Goal: Communication & Community: Answer question/provide support

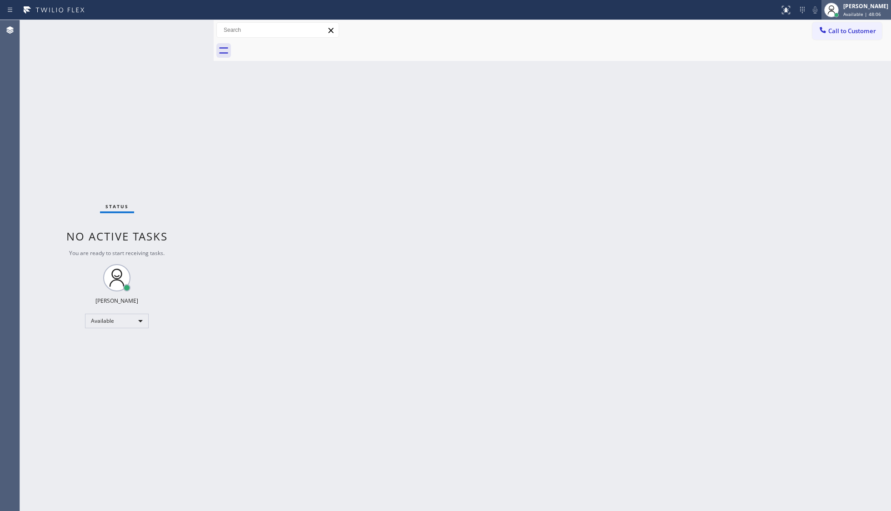
click at [866, 10] on div "[PERSON_NAME]" at bounding box center [866, 6] width 45 height 8
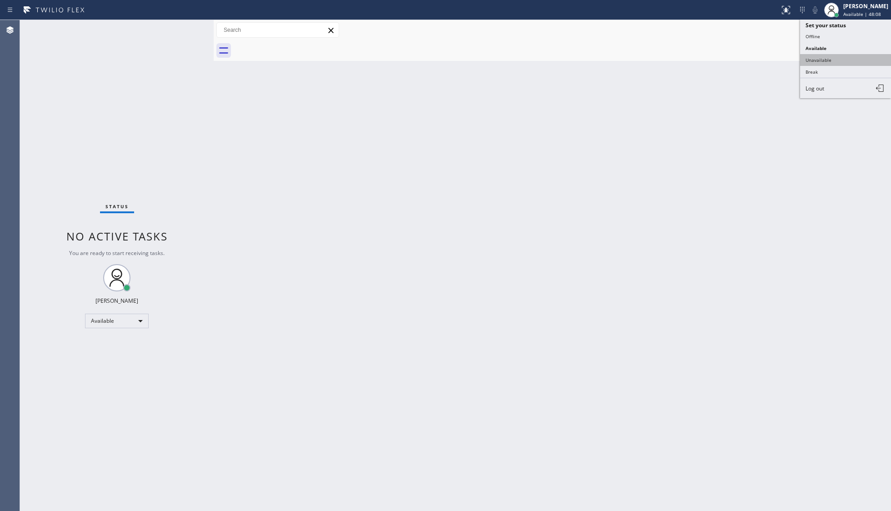
click at [839, 55] on button "Unavailable" at bounding box center [845, 60] width 91 height 12
drag, startPoint x: 876, startPoint y: 31, endPoint x: 846, endPoint y: 28, distance: 30.1
click at [870, 31] on span "Call to Customer" at bounding box center [853, 31] width 48 height 8
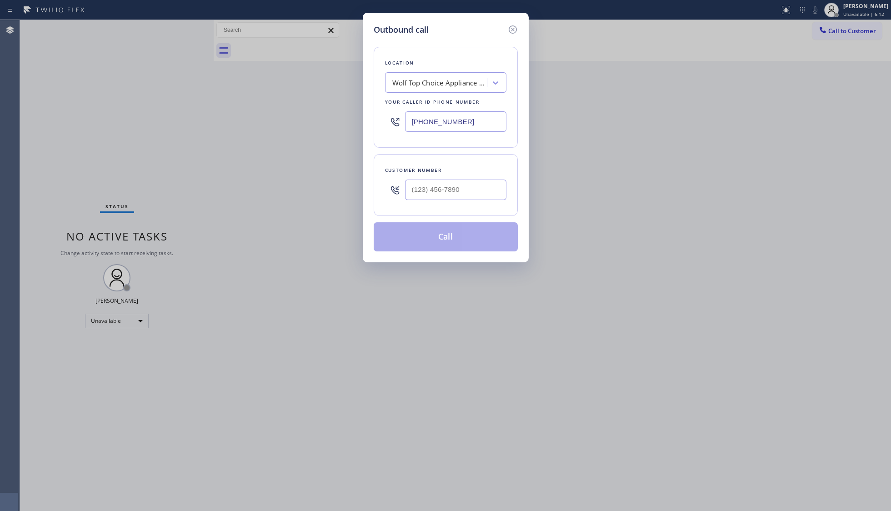
drag, startPoint x: 417, startPoint y: 129, endPoint x: 337, endPoint y: 120, distance: 80.1
click at [332, 121] on div "Outbound call Location Wolf Top Choice Appliance Repair Your caller id phone nu…" at bounding box center [445, 255] width 891 height 511
paste input "310) 982-2315"
type input "[PHONE_NUMBER]"
click at [492, 201] on div at bounding box center [455, 190] width 101 height 30
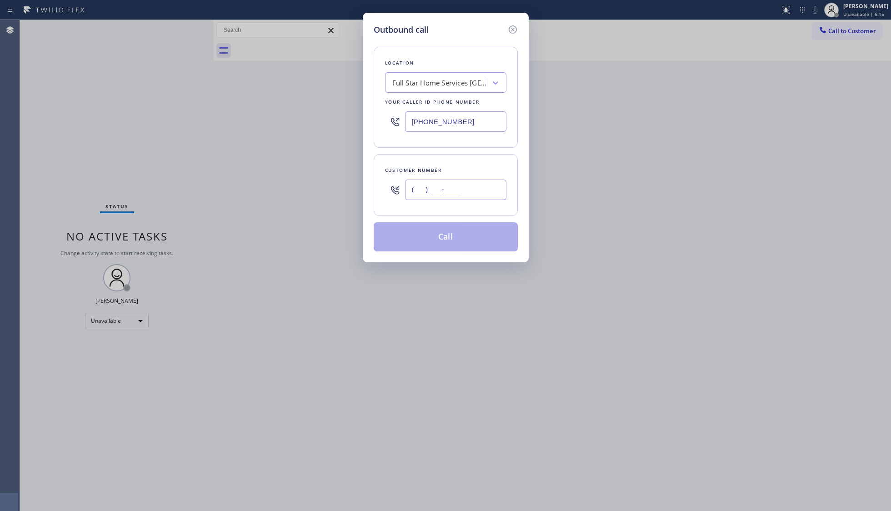
click at [472, 189] on input "(___) ___-____" at bounding box center [455, 190] width 101 height 20
paste input "310) 430-4018"
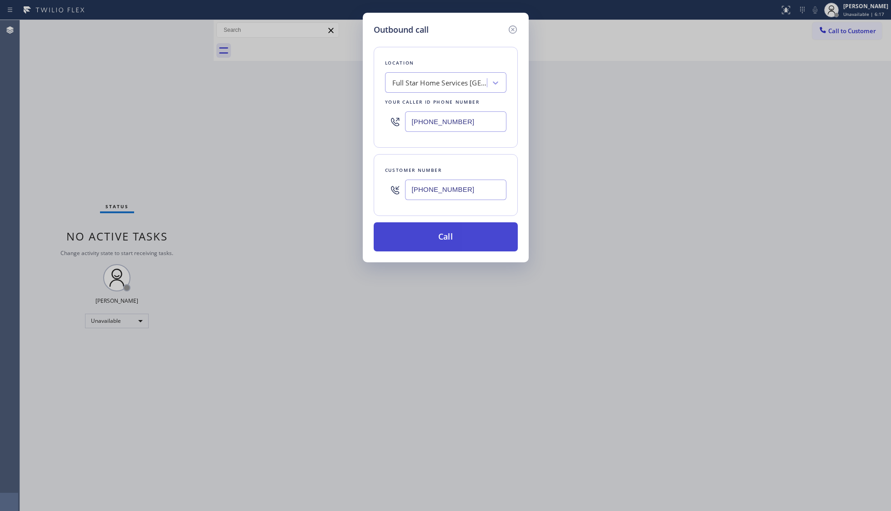
type input "[PHONE_NUMBER]"
click at [436, 228] on button "Call" at bounding box center [446, 236] width 144 height 29
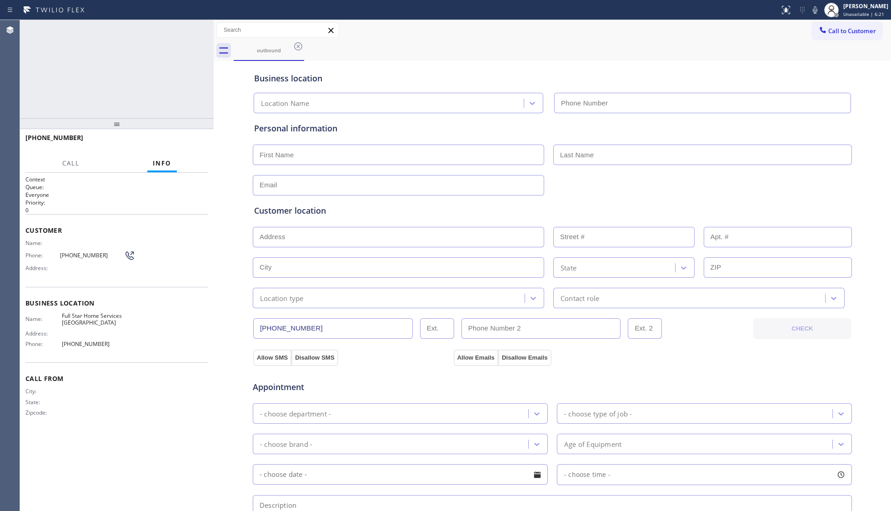
type input "[PHONE_NUMBER]"
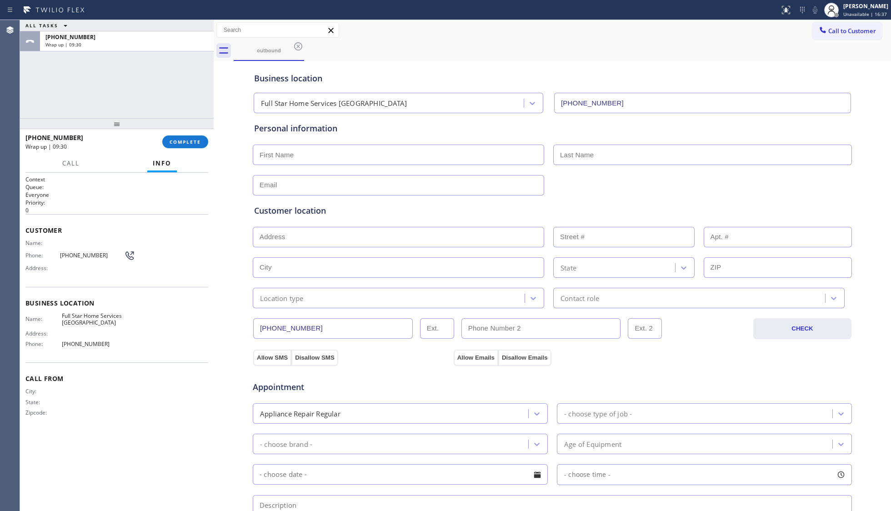
click at [181, 129] on div at bounding box center [117, 123] width 194 height 11
click at [187, 139] on button "COMPLETE" at bounding box center [185, 142] width 46 height 13
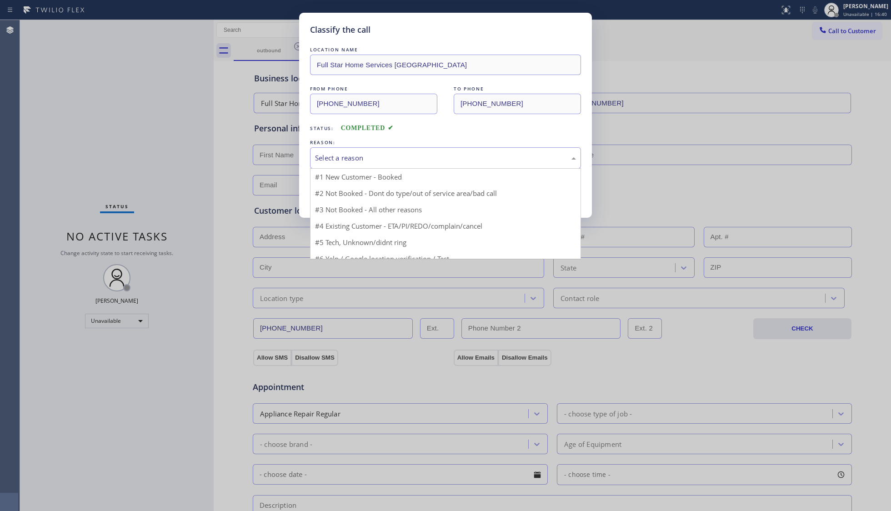
drag, startPoint x: 402, startPoint y: 166, endPoint x: 370, endPoint y: 185, distance: 37.5
click at [402, 166] on div "Select a reason" at bounding box center [445, 157] width 271 height 21
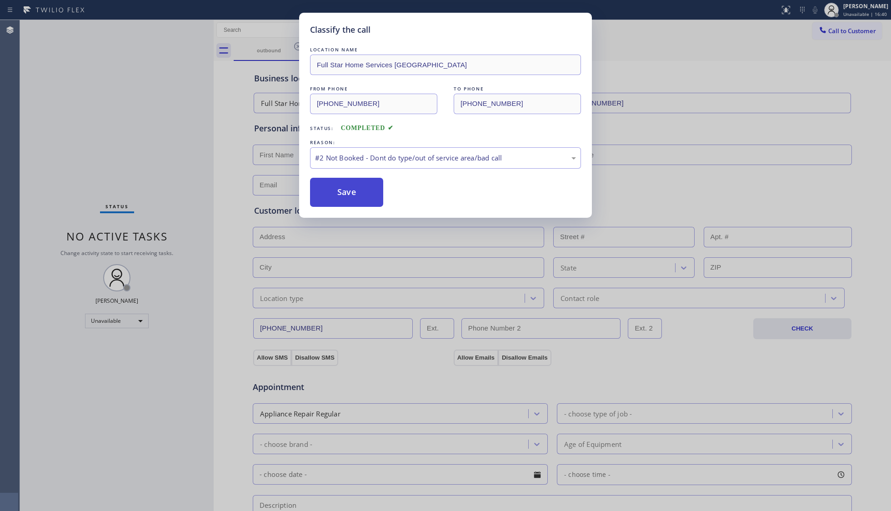
click at [353, 189] on button "Save" at bounding box center [346, 192] width 73 height 29
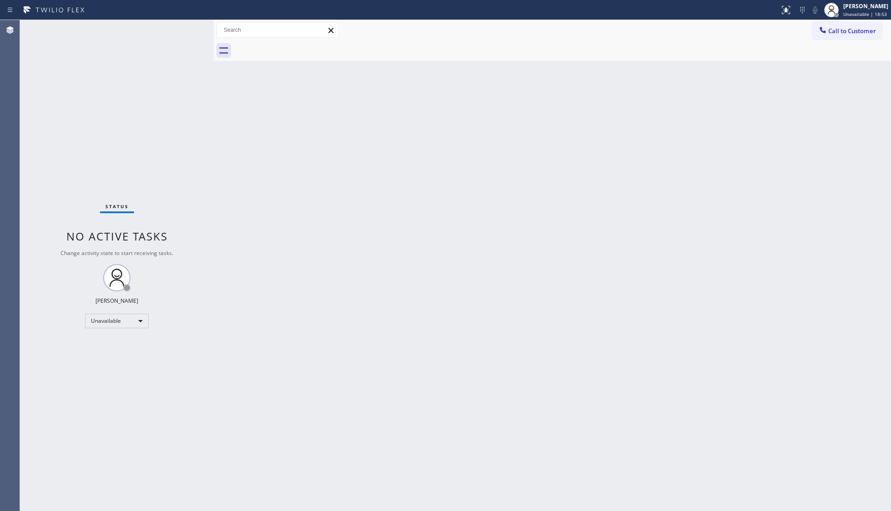
click at [337, 295] on div "Back to Dashboard Change Sender ID Customers Technicians Select a contact Outbo…" at bounding box center [553, 265] width 678 height 491
drag, startPoint x: 748, startPoint y: 41, endPoint x: 808, endPoint y: 36, distance: 60.2
click at [759, 40] on div at bounding box center [563, 50] width 658 height 20
click at [828, 32] on div at bounding box center [823, 30] width 11 height 11
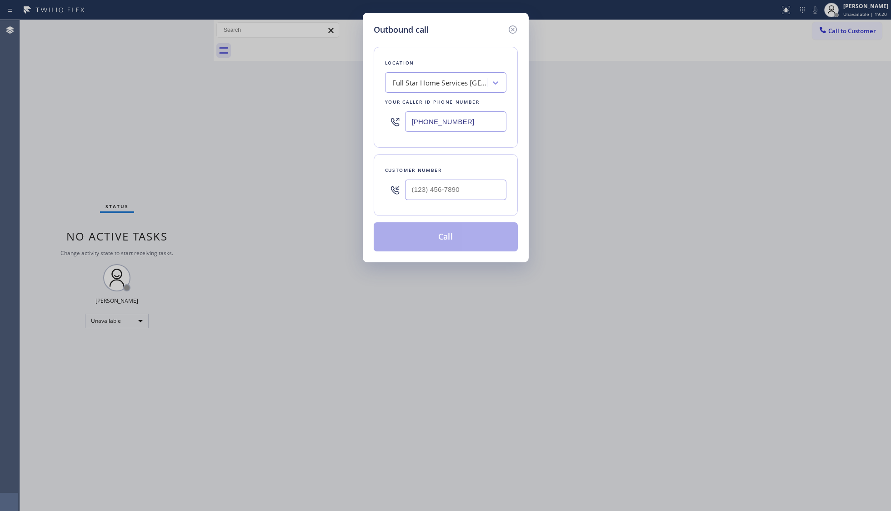
drag, startPoint x: 479, startPoint y: 122, endPoint x: 395, endPoint y: 117, distance: 84.3
click at [354, 122] on div "Outbound call Location Full Star Home Services Pacific [GEOGRAPHIC_DATA] Your c…" at bounding box center [445, 255] width 891 height 511
paste input "23) 593-2934"
type input "[PHONE_NUMBER]"
click at [484, 195] on input "(___) ___-____" at bounding box center [455, 190] width 101 height 20
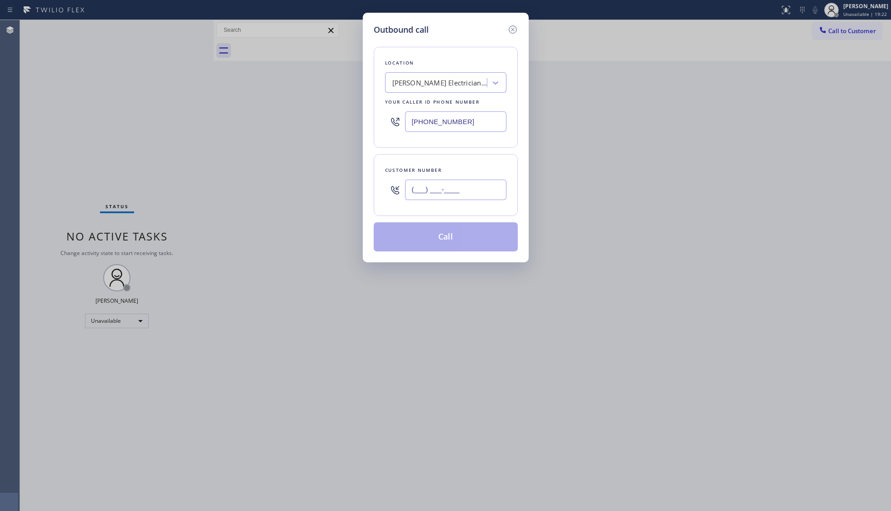
paste input "707) 419-1209"
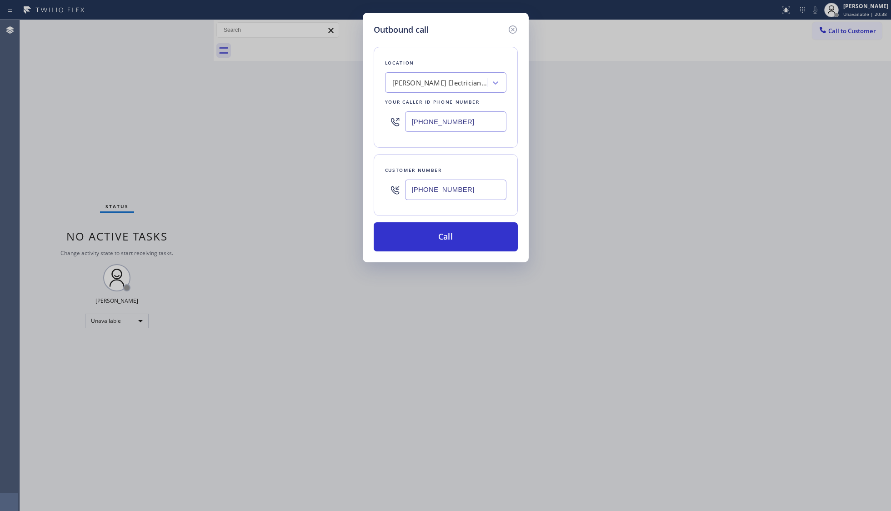
type input "[PHONE_NUMBER]"
click at [448, 229] on button "Call" at bounding box center [446, 236] width 144 height 29
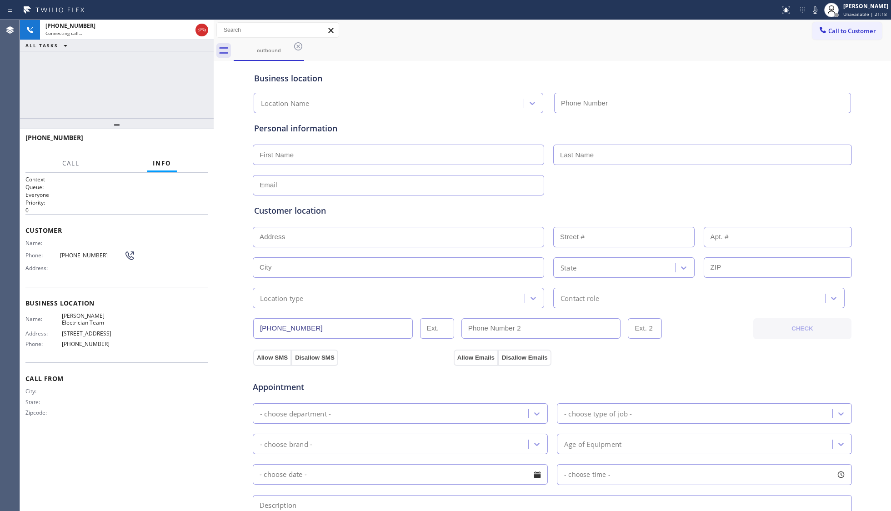
type input "[PHONE_NUMBER]"
click at [570, 50] on div "outbound" at bounding box center [563, 50] width 658 height 20
click at [182, 138] on button "HANG UP" at bounding box center [187, 142] width 42 height 13
click at [182, 137] on button "HANG UP" at bounding box center [187, 142] width 42 height 13
click at [183, 137] on button "HANG UP" at bounding box center [187, 142] width 42 height 13
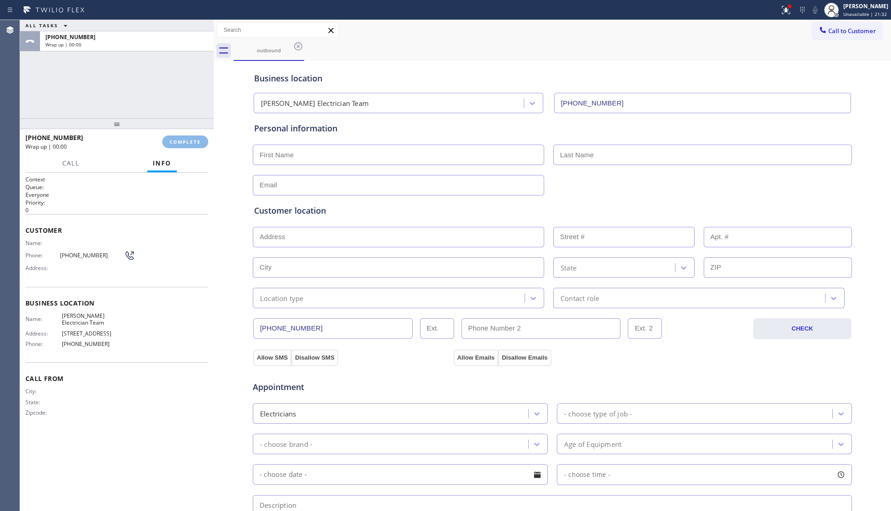
click at [185, 133] on div "[PHONE_NUMBER] Wrap up | 00:00 COMPLETE" at bounding box center [116, 142] width 183 height 24
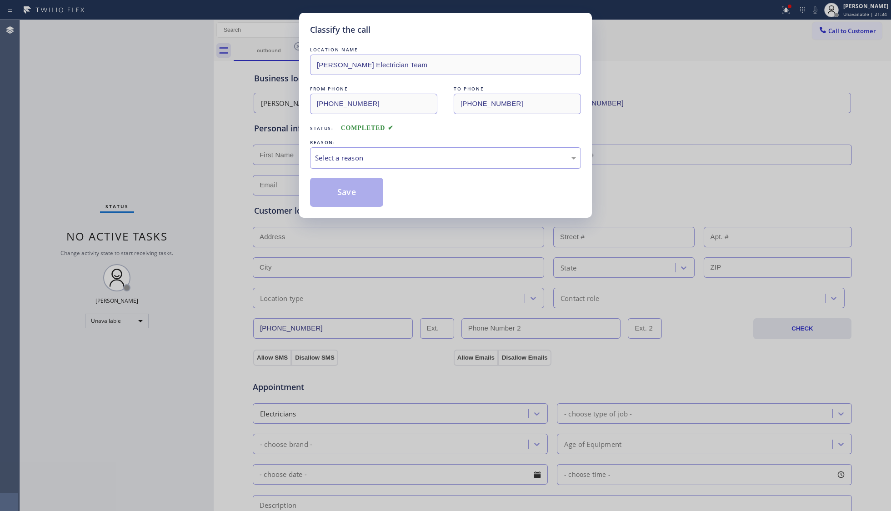
click at [352, 158] on div "Select a reason" at bounding box center [445, 158] width 261 height 10
drag, startPoint x: 342, startPoint y: 196, endPoint x: 348, endPoint y: 191, distance: 8.0
click at [343, 195] on button "Save" at bounding box center [346, 192] width 73 height 29
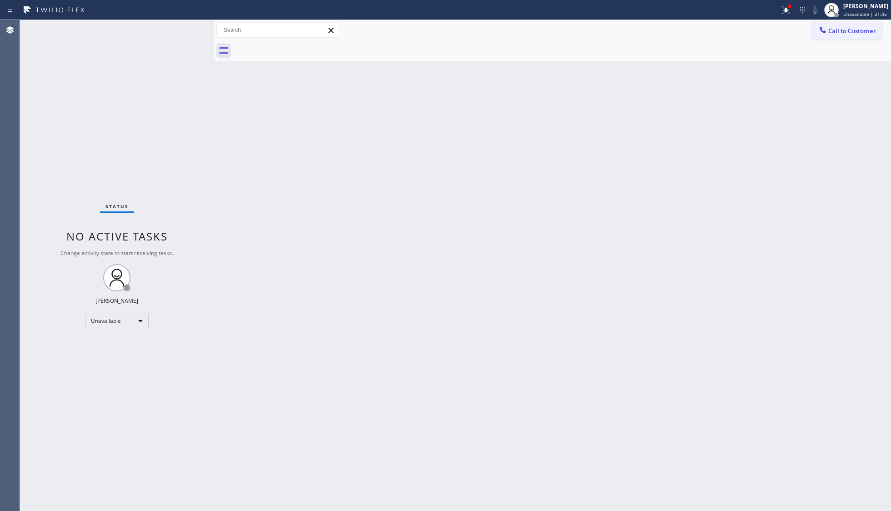
click at [829, 31] on span "Call to Customer" at bounding box center [853, 31] width 48 height 8
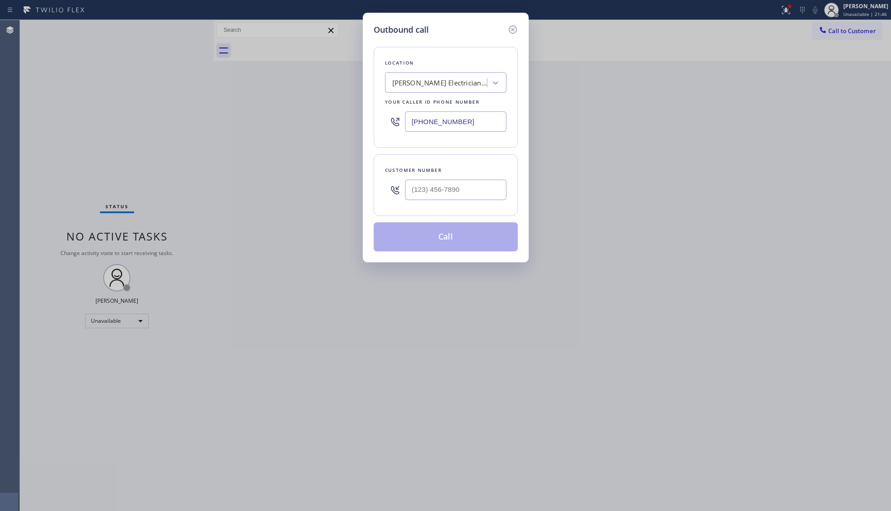
drag, startPoint x: 479, startPoint y: 122, endPoint x: 417, endPoint y: 116, distance: 62.1
click at [418, 116] on input "[PHONE_NUMBER]" at bounding box center [455, 121] width 101 height 20
paste input "32) 359-3293"
drag, startPoint x: 450, startPoint y: 119, endPoint x: 385, endPoint y: 119, distance: 65.0
click at [385, 119] on div "[PHONE_NUMBER]" at bounding box center [445, 122] width 121 height 30
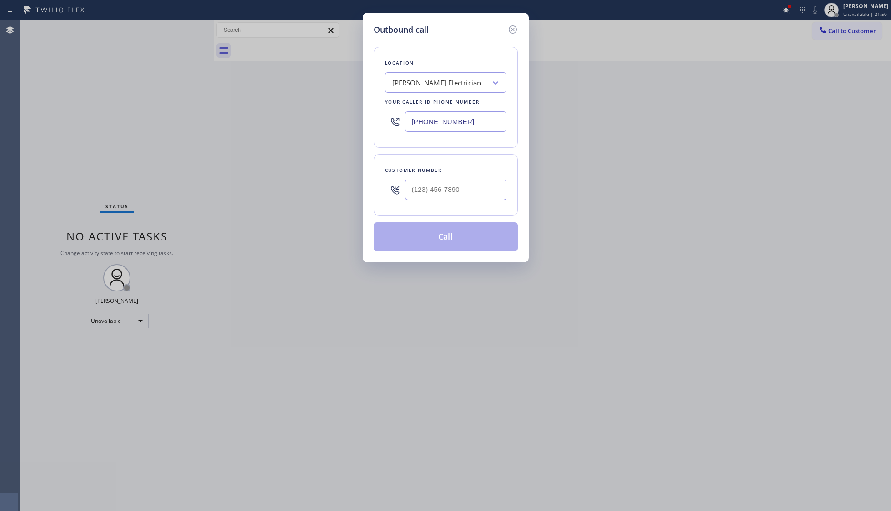
drag, startPoint x: 477, startPoint y: 124, endPoint x: 393, endPoint y: 123, distance: 83.2
click at [393, 123] on div "[PHONE_NUMBER]" at bounding box center [445, 122] width 121 height 30
paste input "text"
type input "[PHONE_NUMBER]"
click at [483, 186] on input "(___) ___-____" at bounding box center [455, 190] width 101 height 20
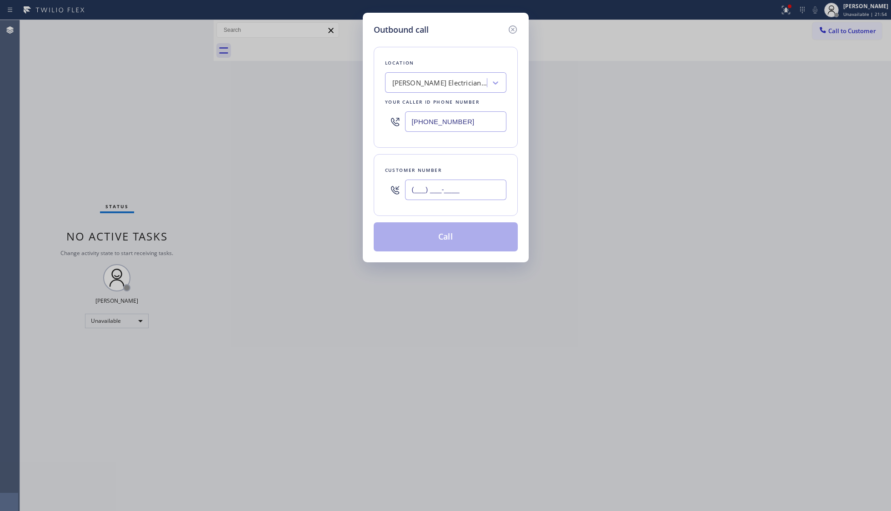
paste input "707) 419-1209"
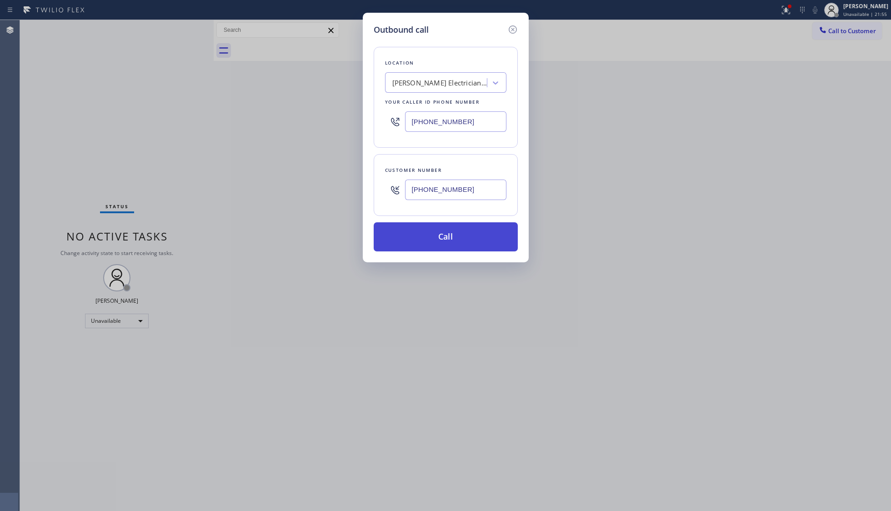
type input "[PHONE_NUMBER]"
click at [449, 239] on button "Call" at bounding box center [446, 236] width 144 height 29
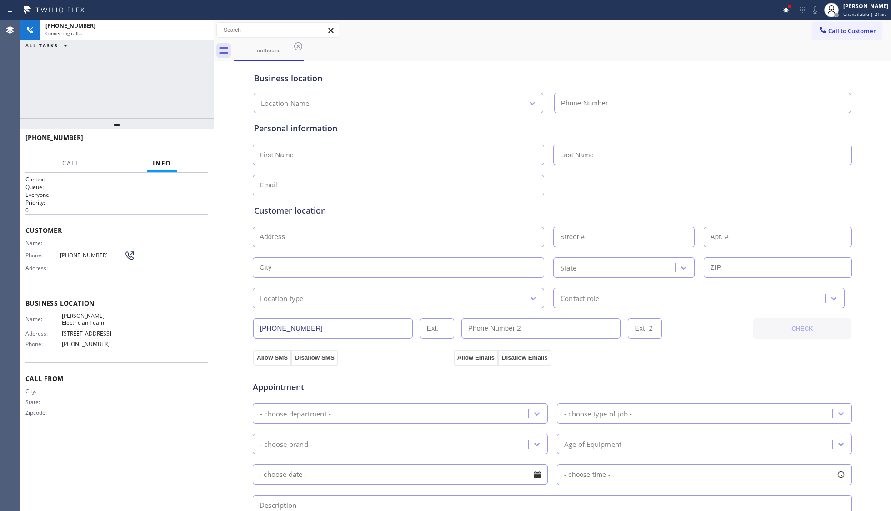
type input "[PHONE_NUMBER]"
click at [193, 139] on span "HANG UP" at bounding box center [187, 142] width 28 height 6
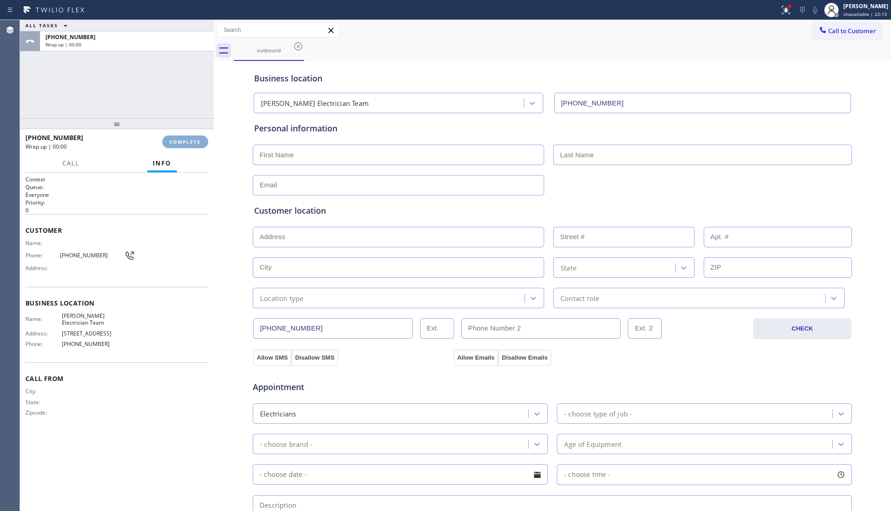
click at [193, 139] on span "COMPLETE" at bounding box center [185, 142] width 31 height 6
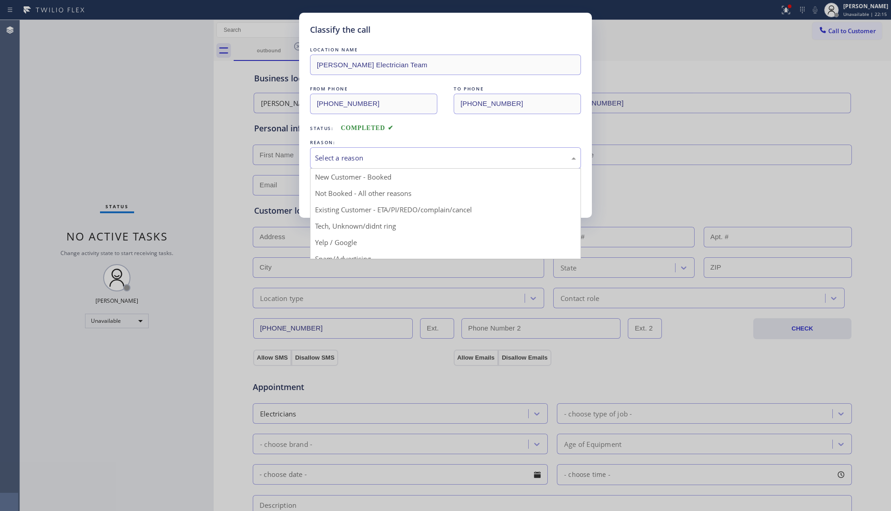
drag, startPoint x: 488, startPoint y: 163, endPoint x: 476, endPoint y: 165, distance: 12.0
click at [488, 163] on div "Select a reason" at bounding box center [445, 158] width 261 height 10
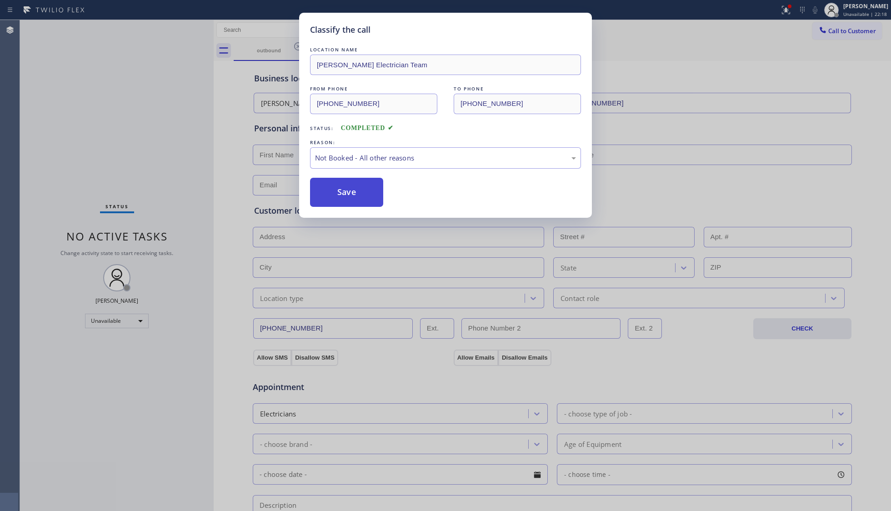
click at [338, 199] on button "Save" at bounding box center [346, 192] width 73 height 29
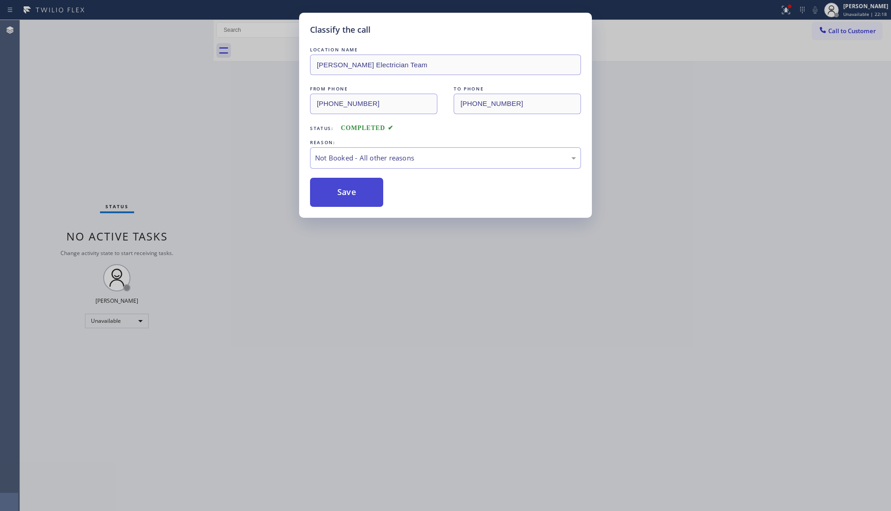
click at [338, 199] on button "Save" at bounding box center [346, 192] width 73 height 29
click at [339, 199] on button "Save" at bounding box center [346, 192] width 73 height 29
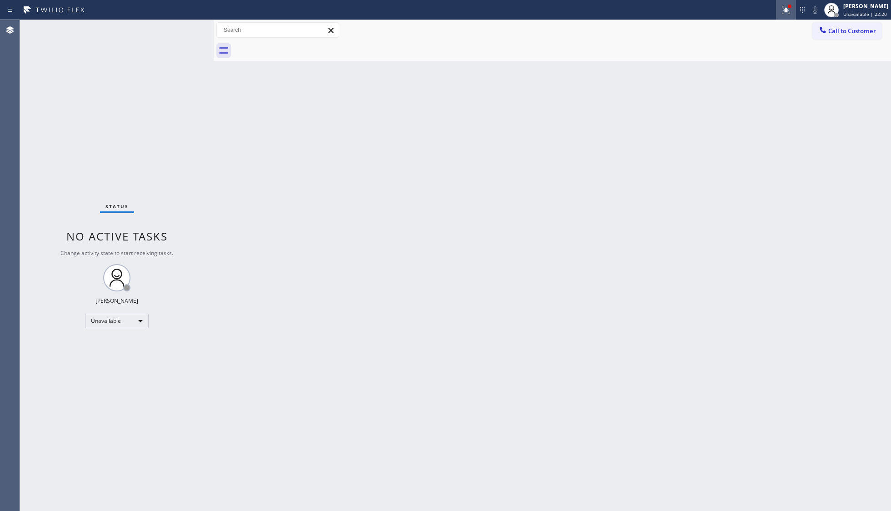
click at [781, 15] on button at bounding box center [786, 10] width 20 height 20
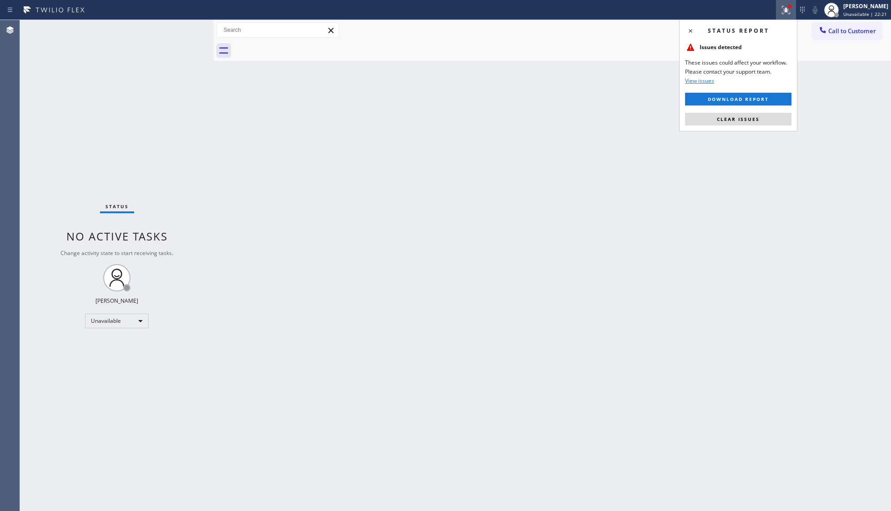
click at [748, 114] on button "Clear issues" at bounding box center [738, 119] width 106 height 13
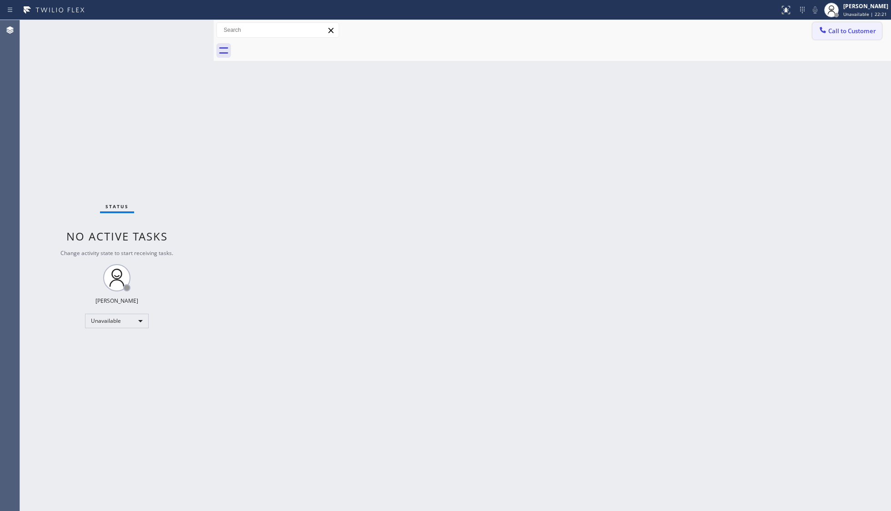
drag, startPoint x: 844, startPoint y: 31, endPoint x: 635, endPoint y: 99, distance: 219.5
click at [843, 31] on span "Call to Customer" at bounding box center [853, 31] width 48 height 8
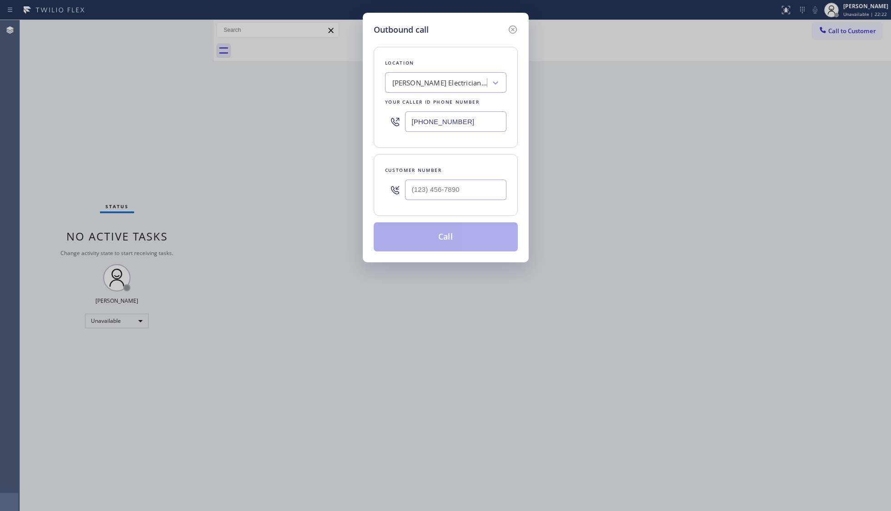
drag, startPoint x: 484, startPoint y: 121, endPoint x: 402, endPoint y: 108, distance: 82.5
click at [381, 106] on div "Location [PERSON_NAME] Electrician Team Your caller id phone number [PHONE_NUMB…" at bounding box center [446, 97] width 144 height 101
paste input "415) 301-7855"
type input "[PHONE_NUMBER]"
click at [488, 191] on input "(___) ___-____" at bounding box center [455, 190] width 101 height 20
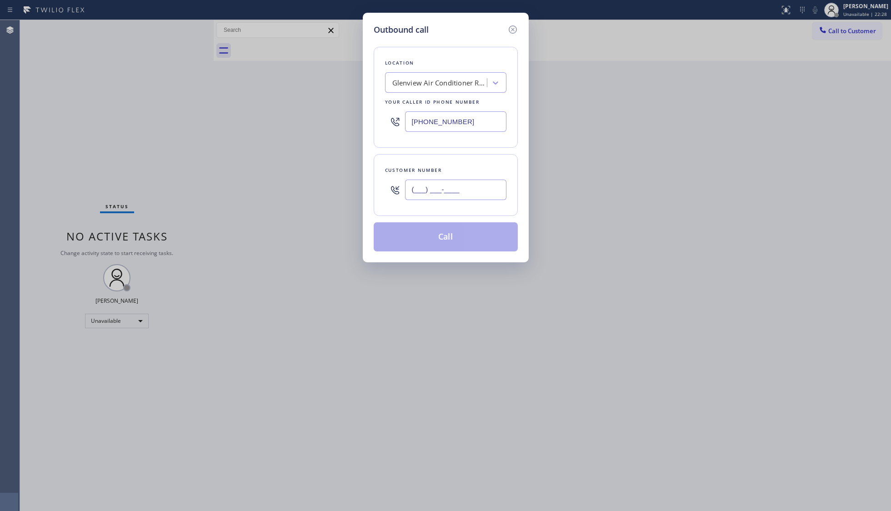
paste input "415) 467-7188"
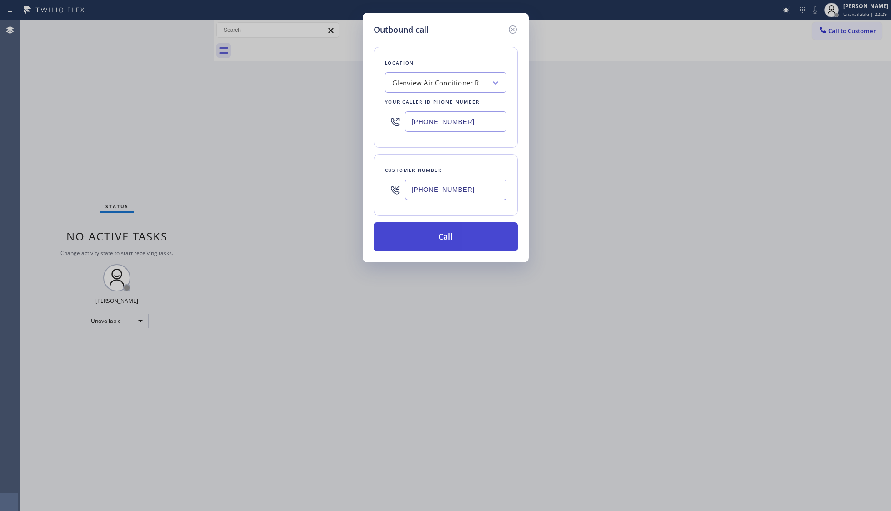
type input "[PHONE_NUMBER]"
click at [442, 237] on button "Call" at bounding box center [446, 236] width 144 height 29
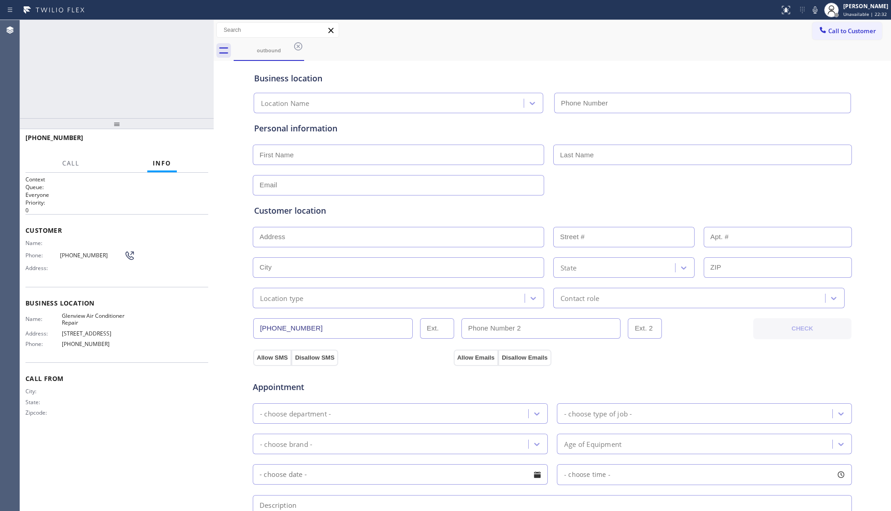
type input "[PHONE_NUMBER]"
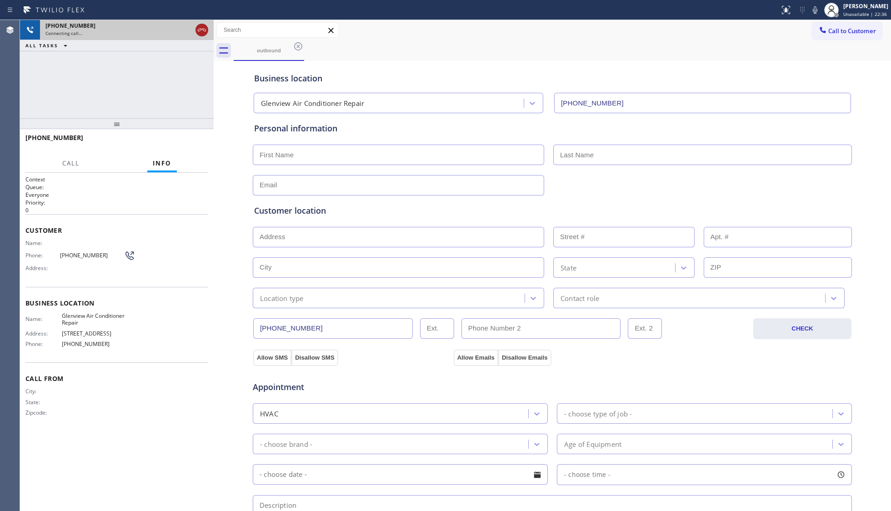
click at [200, 25] on icon at bounding box center [201, 30] width 11 height 11
drag, startPoint x: 146, startPoint y: 82, endPoint x: 5, endPoint y: 136, distance: 151.2
click at [144, 85] on div "[PHONE_NUMBER] Connecting call… ALL TASKS ALL TASKS ACTIVE TASKS TASKS IN WRAP …" at bounding box center [117, 69] width 194 height 98
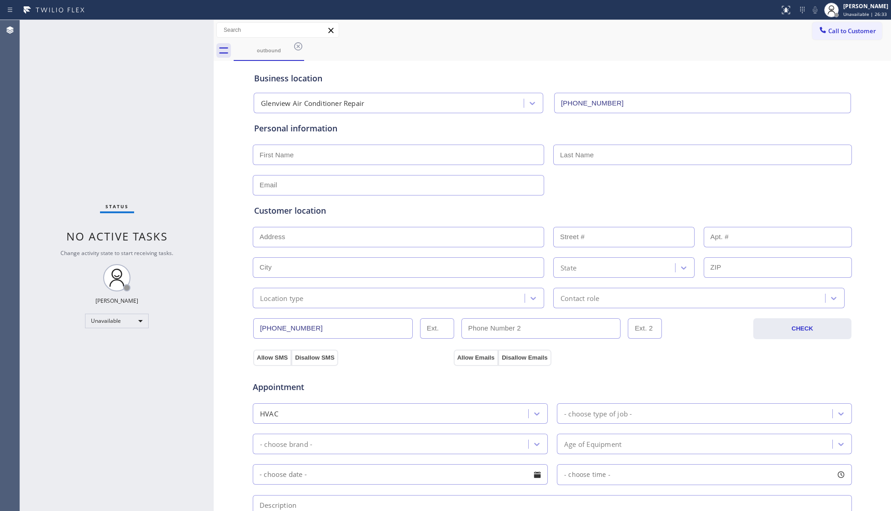
click at [299, 51] on icon at bounding box center [298, 46] width 11 height 11
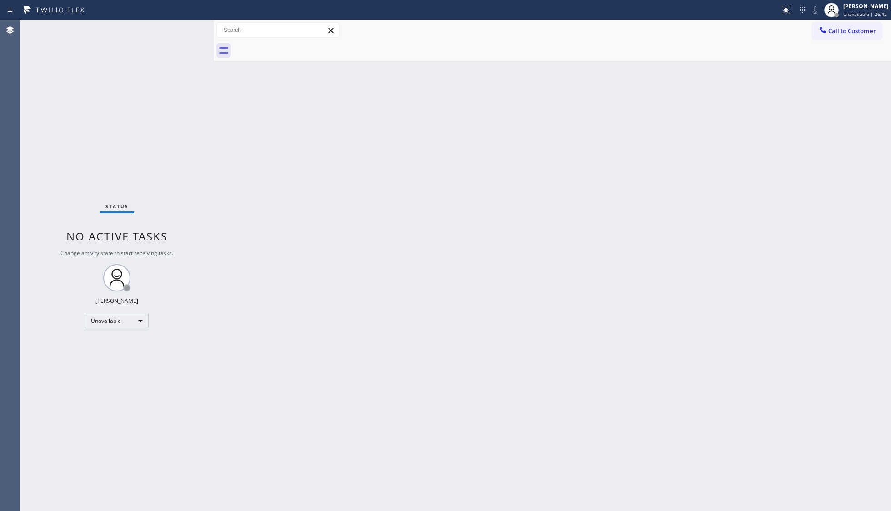
drag, startPoint x: 671, startPoint y: 102, endPoint x: 711, endPoint y: 64, distance: 55.6
click at [675, 99] on div "Back to Dashboard Change Sender ID Customers Technicians Select a contact Outbo…" at bounding box center [553, 265] width 678 height 491
click at [840, 28] on span "Call to Customer" at bounding box center [853, 31] width 48 height 8
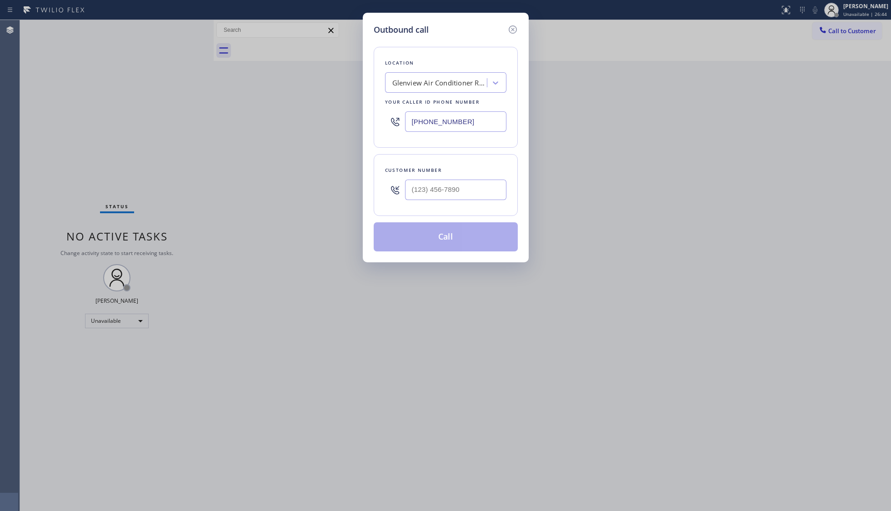
drag, startPoint x: 448, startPoint y: 117, endPoint x: 386, endPoint y: 110, distance: 63.2
click at [389, 112] on div "[PHONE_NUMBER]" at bounding box center [445, 122] width 121 height 30
paste input "949) 304-2822"
type input "[PHONE_NUMBER]"
click at [464, 188] on input "(___) ___-____" at bounding box center [455, 190] width 101 height 20
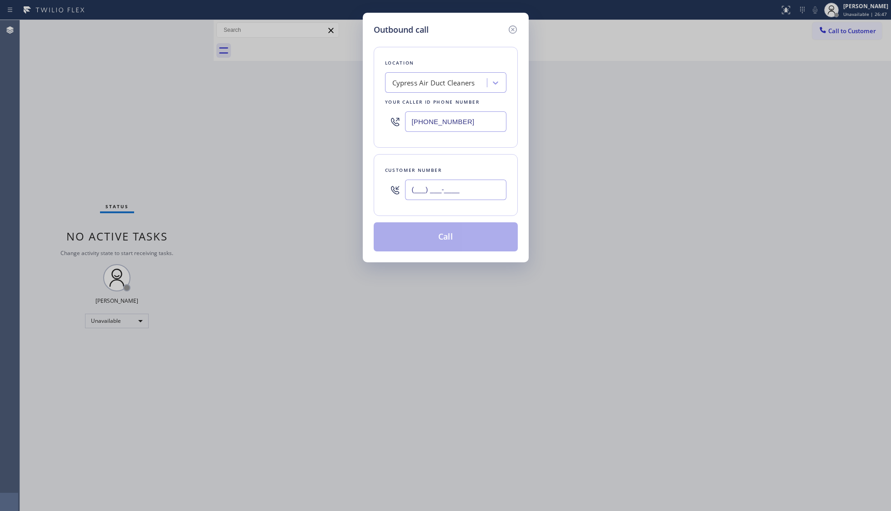
paste input "657) 756-4080"
type input "[PHONE_NUMBER]"
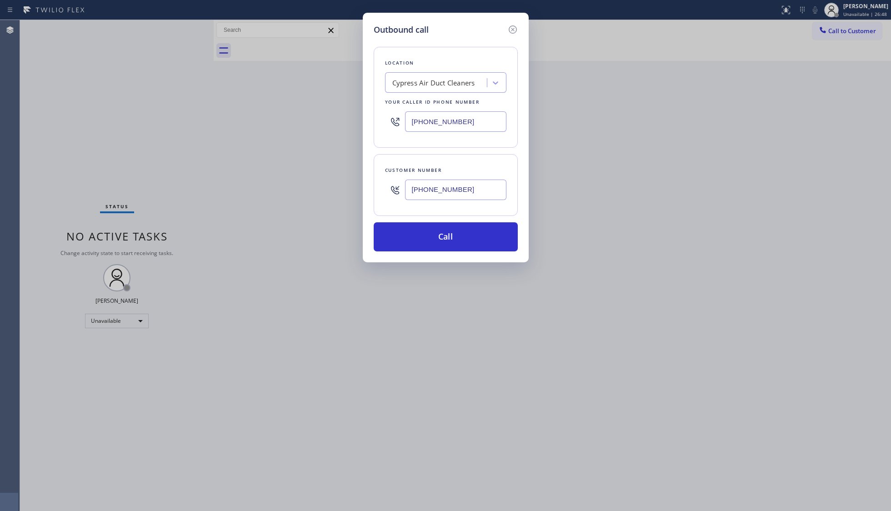
click at [492, 144] on div "Location Cypress Air Duct Cleaners Your caller id phone number [PHONE_NUMBER]" at bounding box center [446, 97] width 144 height 101
click at [437, 239] on button "Call" at bounding box center [446, 236] width 144 height 29
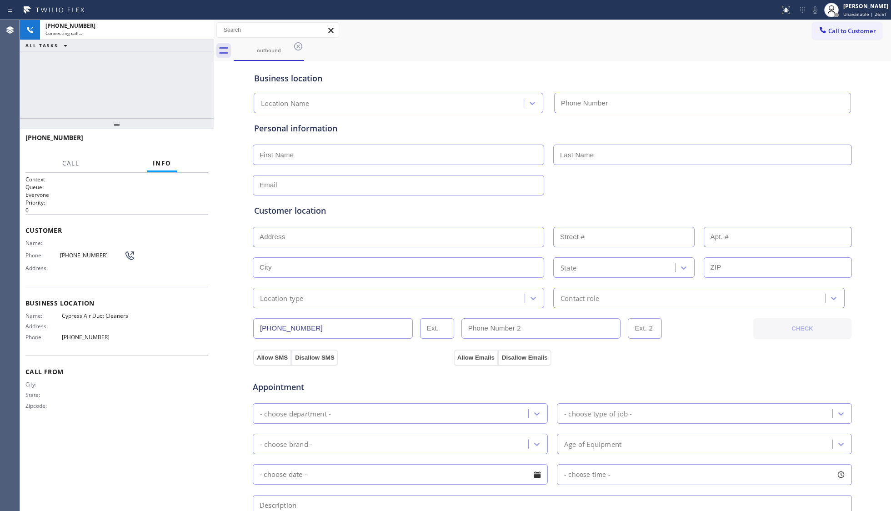
type input "[PHONE_NUMBER]"
drag, startPoint x: 555, startPoint y: 68, endPoint x: 561, endPoint y: 79, distance: 12.0
click at [555, 66] on div "Business location Cypress Air Duct Cleaners [PHONE_NUMBER]" at bounding box center [552, 88] width 600 height 50
click at [201, 139] on button "HANG UP" at bounding box center [187, 142] width 42 height 13
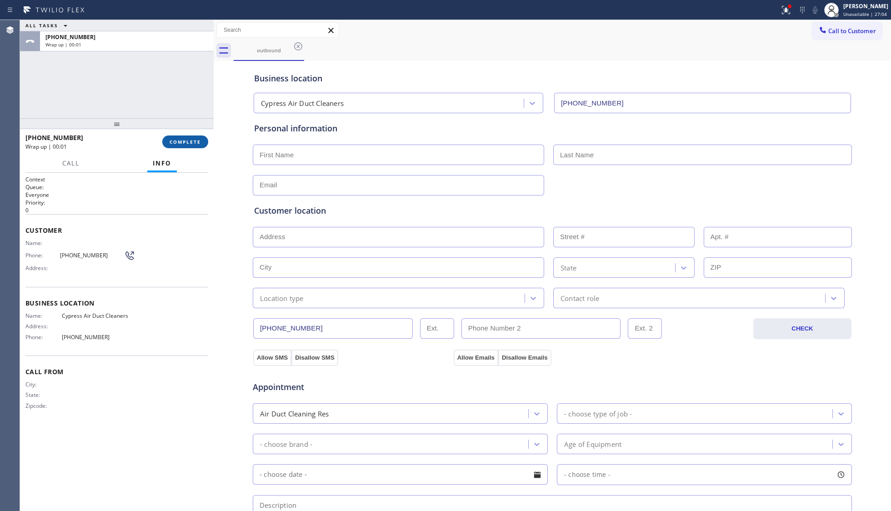
click at [192, 142] on span "COMPLETE" at bounding box center [185, 142] width 31 height 6
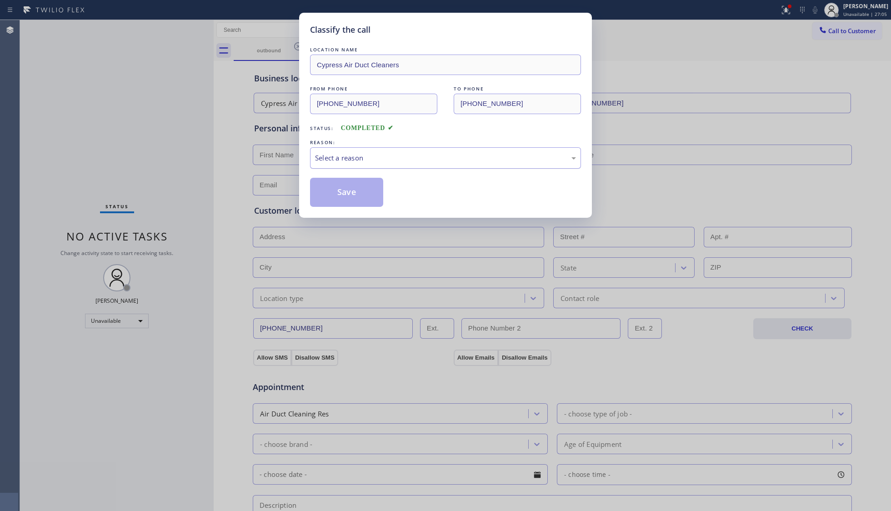
drag, startPoint x: 364, startPoint y: 142, endPoint x: 370, endPoint y: 157, distance: 16.1
click at [367, 147] on div "REASON: Select a reason" at bounding box center [445, 153] width 271 height 31
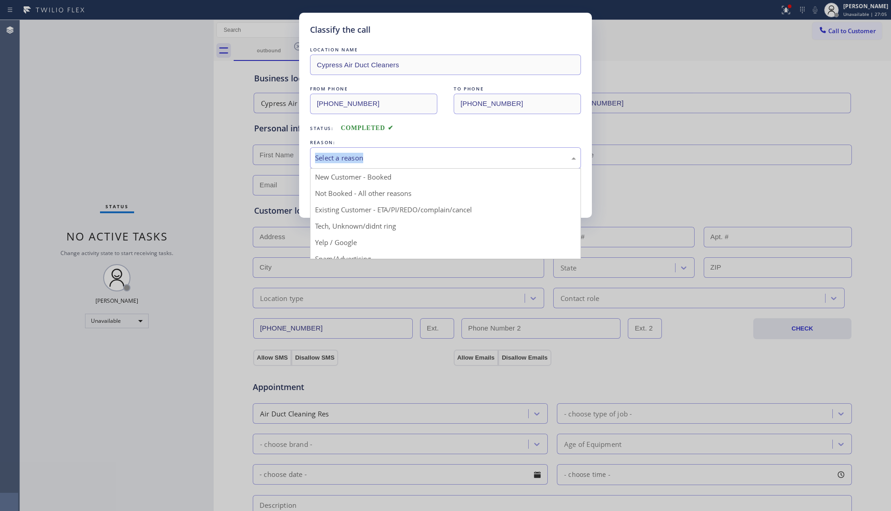
drag, startPoint x: 370, startPoint y: 157, endPoint x: 364, endPoint y: 182, distance: 26.3
click at [370, 157] on div "Select a reason" at bounding box center [445, 158] width 261 height 10
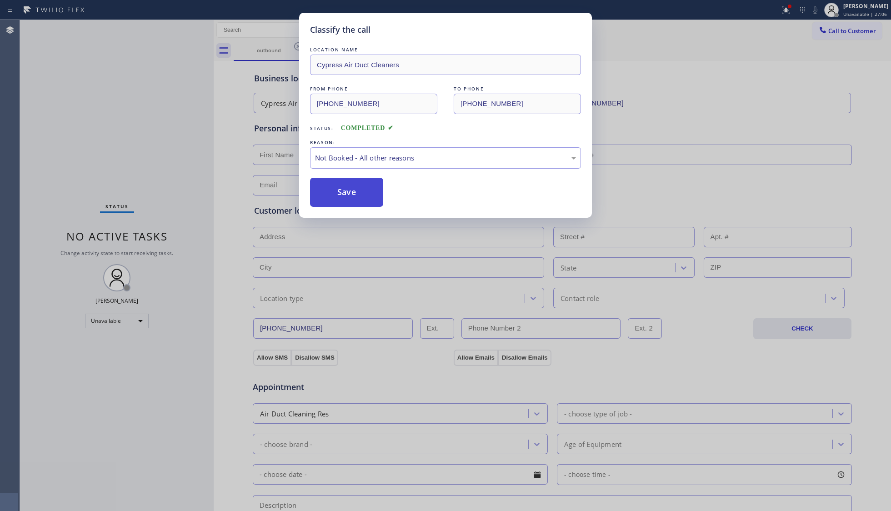
click at [347, 195] on button "Save" at bounding box center [346, 192] width 73 height 29
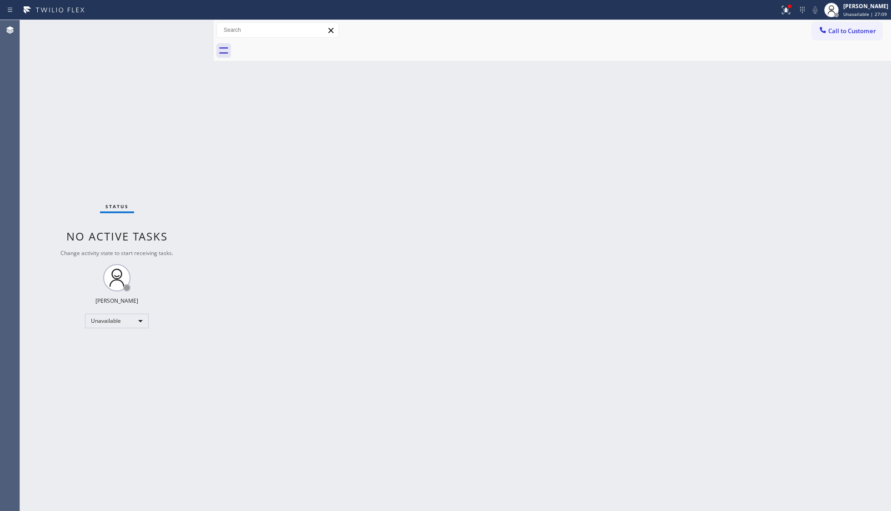
drag, startPoint x: 649, startPoint y: 135, endPoint x: 712, endPoint y: 97, distance: 72.8
click at [657, 131] on div "Back to Dashboard Change Sender ID Customers Technicians Select a contact Outbo…" at bounding box center [553, 265] width 678 height 491
click at [786, 15] on button at bounding box center [786, 10] width 20 height 20
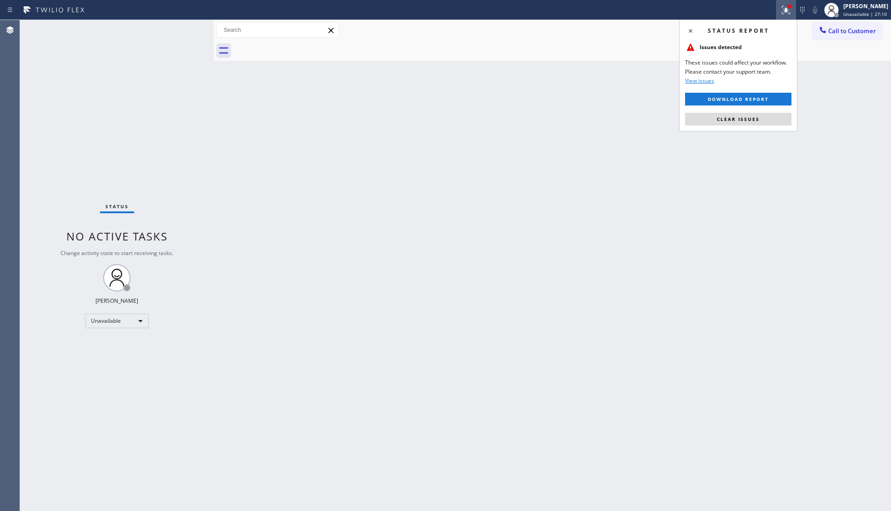
drag, startPoint x: 769, startPoint y: 116, endPoint x: 803, endPoint y: 71, distance: 56.2
click at [770, 116] on button "Clear issues" at bounding box center [738, 119] width 106 height 13
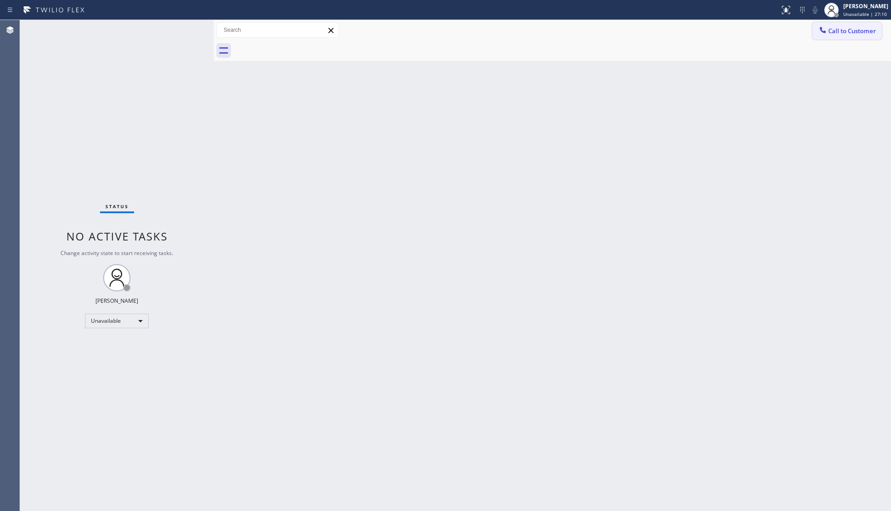
click at [837, 32] on span "Call to Customer" at bounding box center [853, 31] width 48 height 8
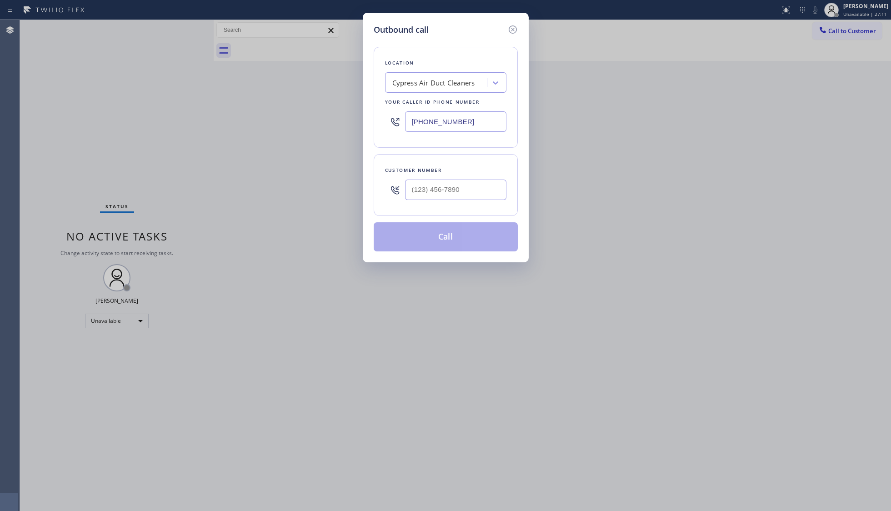
drag, startPoint x: 499, startPoint y: 127, endPoint x: 420, endPoint y: 123, distance: 78.8
click at [421, 124] on input "[PHONE_NUMBER]" at bounding box center [455, 121] width 101 height 20
paste input "7) 603-3440"
click at [412, 117] on input "[PHONE_NUMBER]" at bounding box center [455, 121] width 101 height 20
paste input "760) 334-4056"
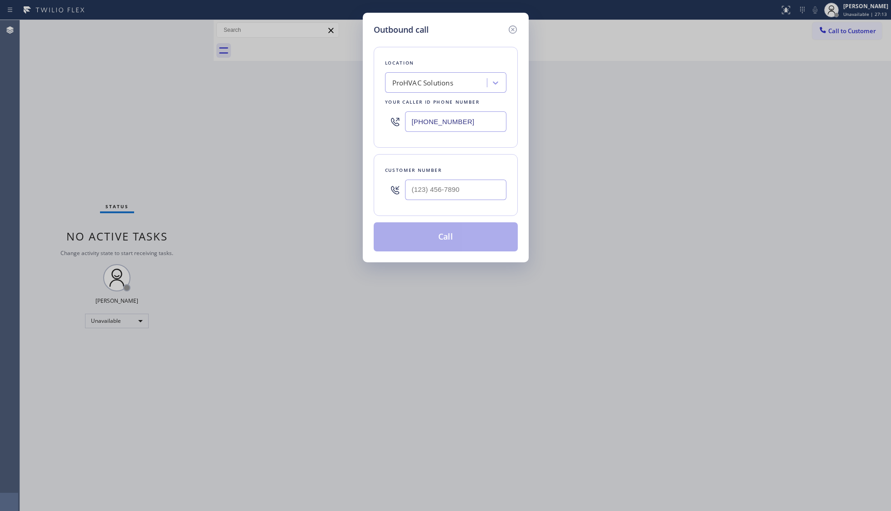
type input "[PHONE_NUMBER]"
paste input "858) 947-8393"
click at [457, 193] on input "[PHONE_NUMBER]" at bounding box center [455, 190] width 101 height 20
type input "[PHONE_NUMBER]"
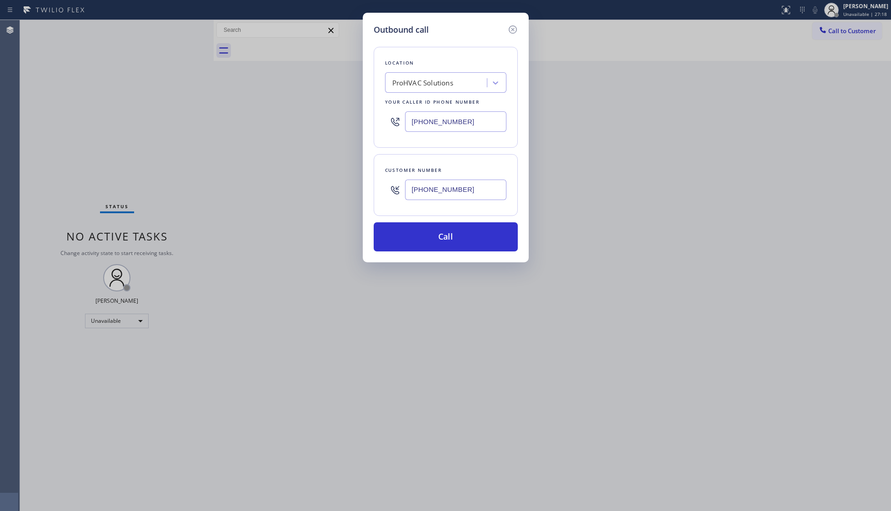
drag, startPoint x: 441, startPoint y: 232, endPoint x: 531, endPoint y: 235, distance: 90.6
click at [446, 233] on button "Call" at bounding box center [446, 236] width 144 height 29
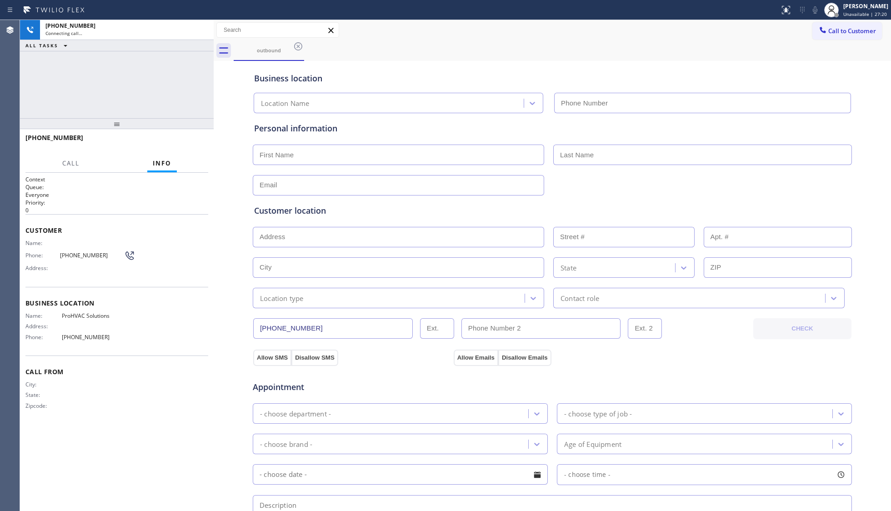
type input "[PHONE_NUMBER]"
click at [610, 87] on div "Business location ProHVAC Solutions [PHONE_NUMBER]" at bounding box center [552, 88] width 600 height 50
click at [195, 139] on span "HANG UP" at bounding box center [187, 142] width 28 height 6
click at [190, 137] on button "HANG UP" at bounding box center [187, 142] width 42 height 13
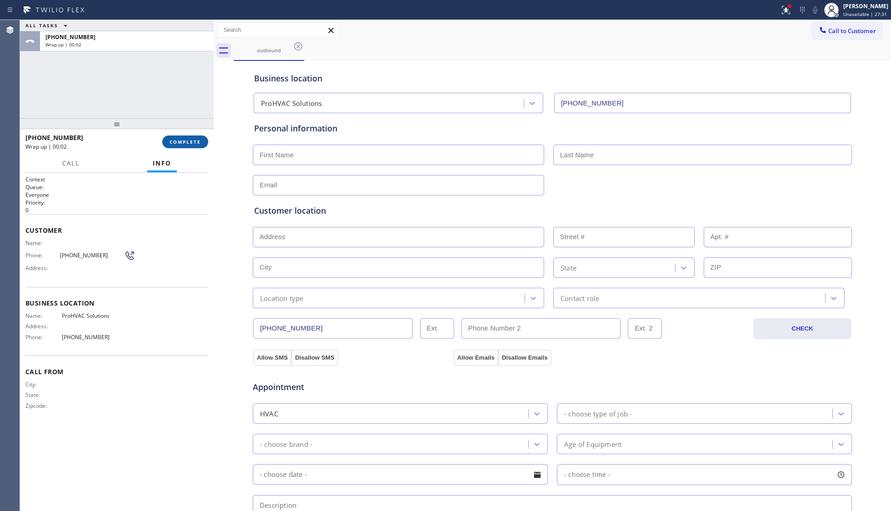
click at [196, 140] on span "COMPLETE" at bounding box center [185, 142] width 31 height 6
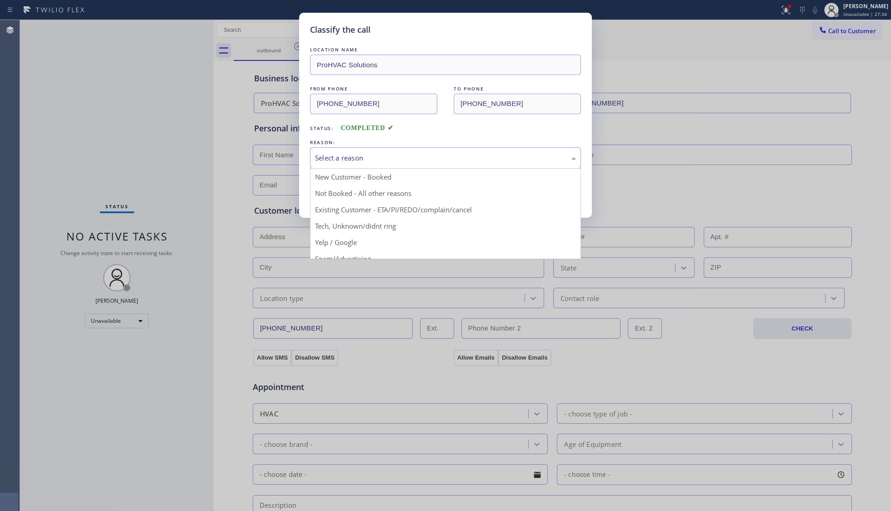
click at [342, 152] on div "Select a reason" at bounding box center [445, 157] width 271 height 21
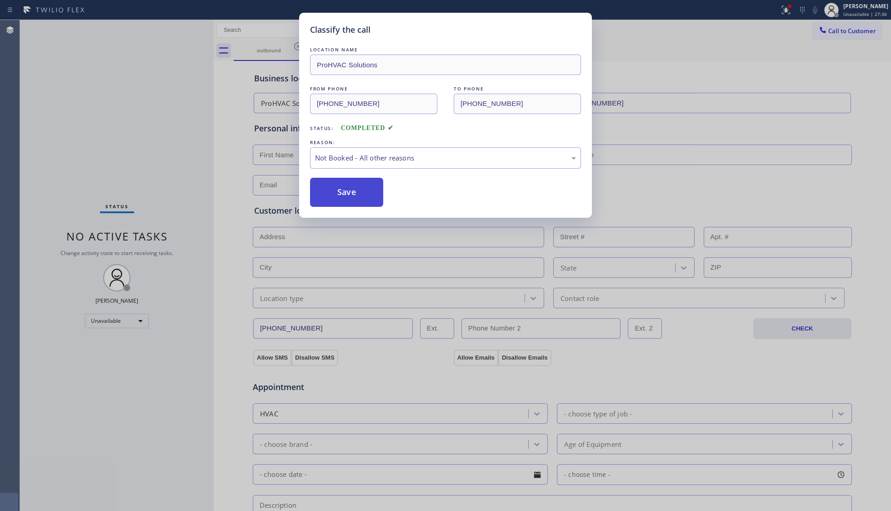
click at [343, 196] on button "Save" at bounding box center [346, 192] width 73 height 29
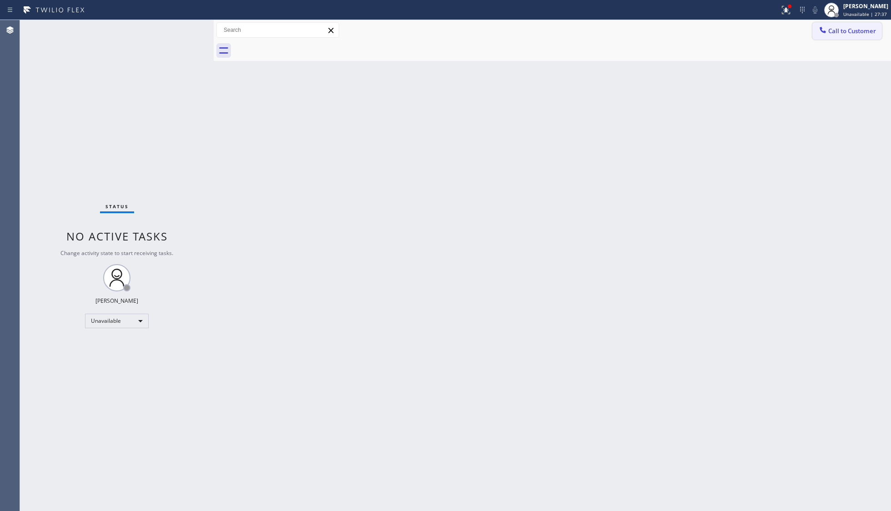
click at [819, 33] on icon at bounding box center [823, 29] width 9 height 9
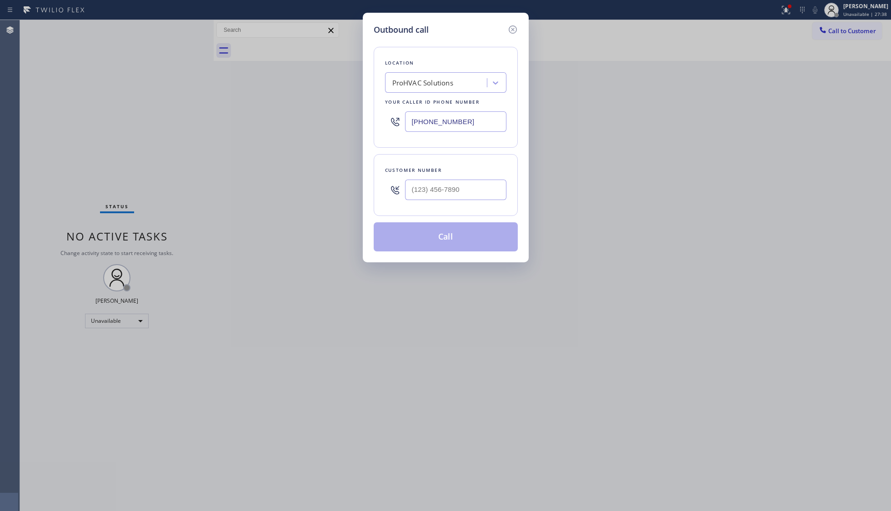
drag, startPoint x: 473, startPoint y: 124, endPoint x: 380, endPoint y: 119, distance: 93.3
click at [383, 122] on div "Location ProHVAC Solutions Your caller id phone number [PHONE_NUMBER]" at bounding box center [446, 97] width 144 height 101
paste input "25) 208-5272"
type input "[PHONE_NUMBER]"
click at [449, 191] on input "(___) ___-____" at bounding box center [455, 190] width 101 height 20
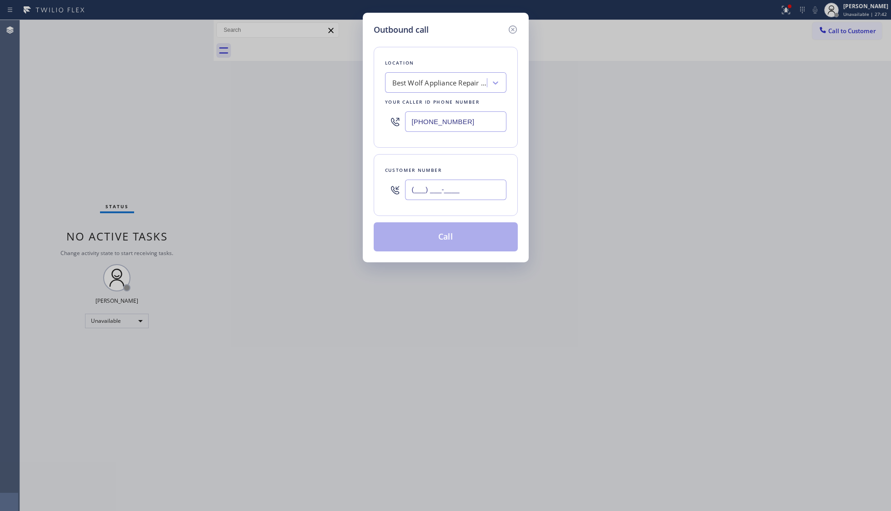
paste input "725) 273-3833"
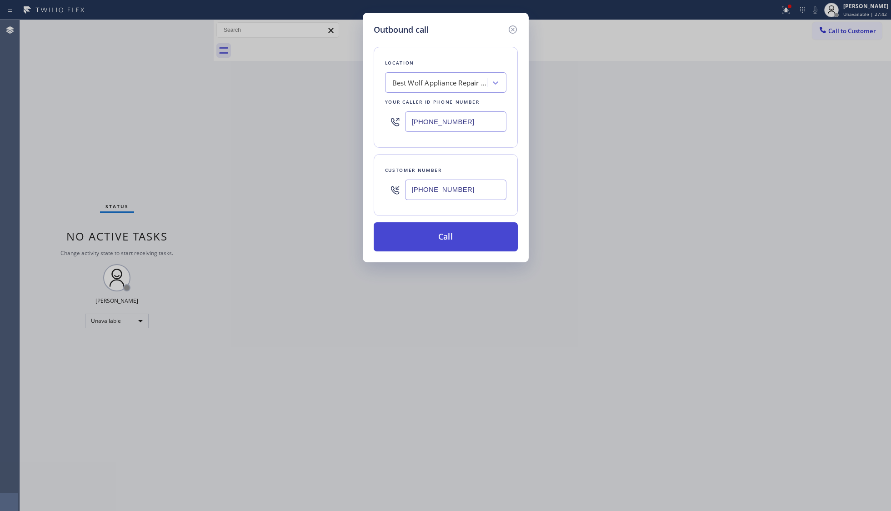
type input "[PHONE_NUMBER]"
drag, startPoint x: 450, startPoint y: 233, endPoint x: 455, endPoint y: 233, distance: 5.0
click at [451, 233] on button "Call" at bounding box center [446, 236] width 144 height 29
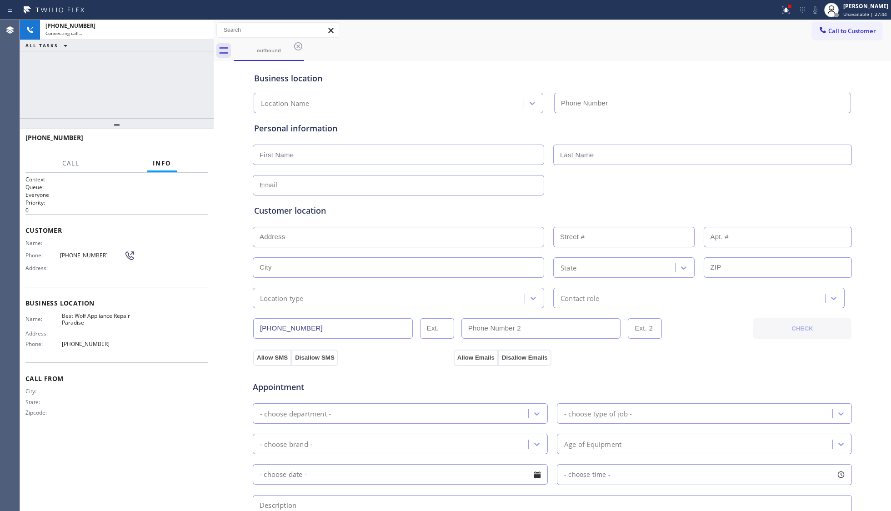
type input "[PHONE_NUMBER]"
click at [191, 144] on span "HANG UP" at bounding box center [187, 142] width 28 height 6
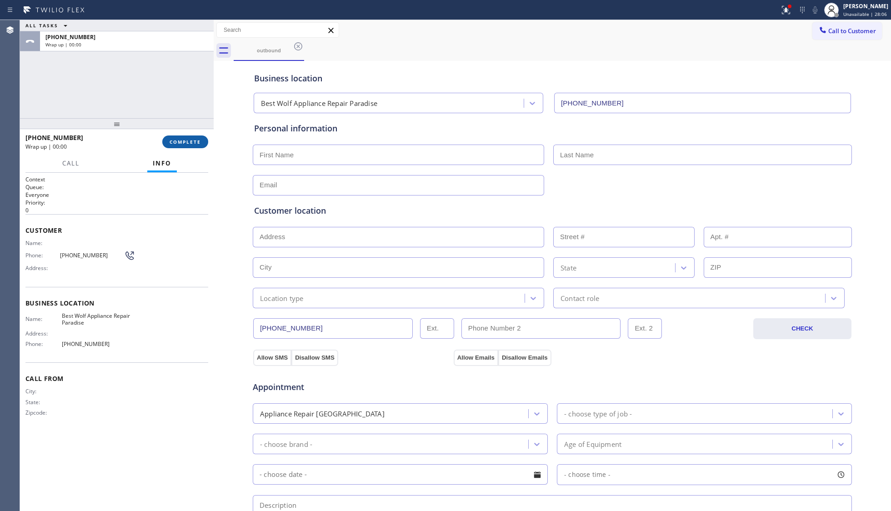
drag, startPoint x: 202, startPoint y: 139, endPoint x: 207, endPoint y: 139, distance: 5.0
click at [199, 139] on button "COMPLETE" at bounding box center [185, 142] width 46 height 13
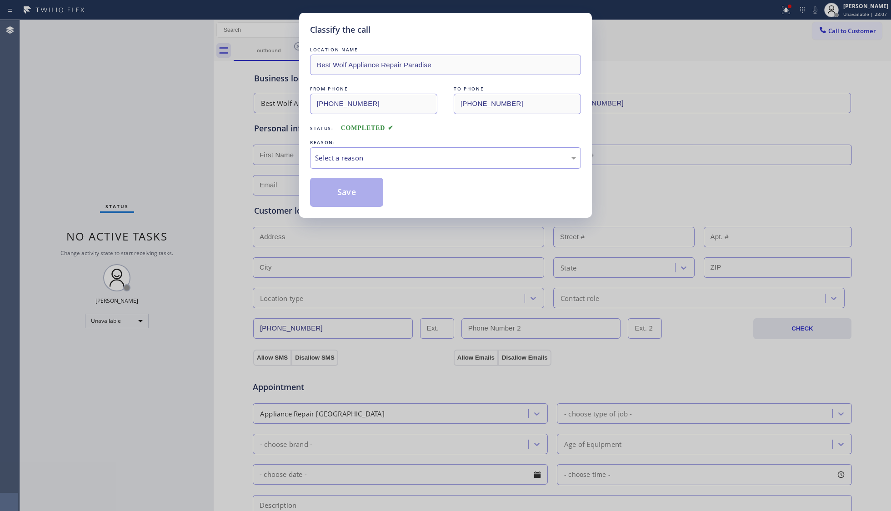
click at [370, 141] on div "REASON:" at bounding box center [445, 143] width 271 height 10
click at [360, 157] on div "Select a reason" at bounding box center [445, 158] width 261 height 10
click at [338, 193] on button "Save" at bounding box center [346, 192] width 73 height 29
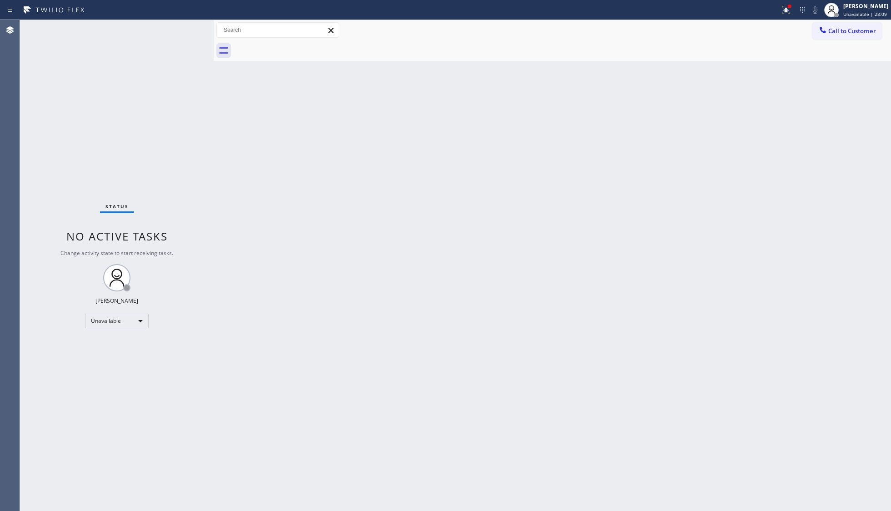
drag, startPoint x: 786, startPoint y: 3, endPoint x: 781, endPoint y: 55, distance: 52.1
click at [786, 6] on button at bounding box center [786, 10] width 20 height 20
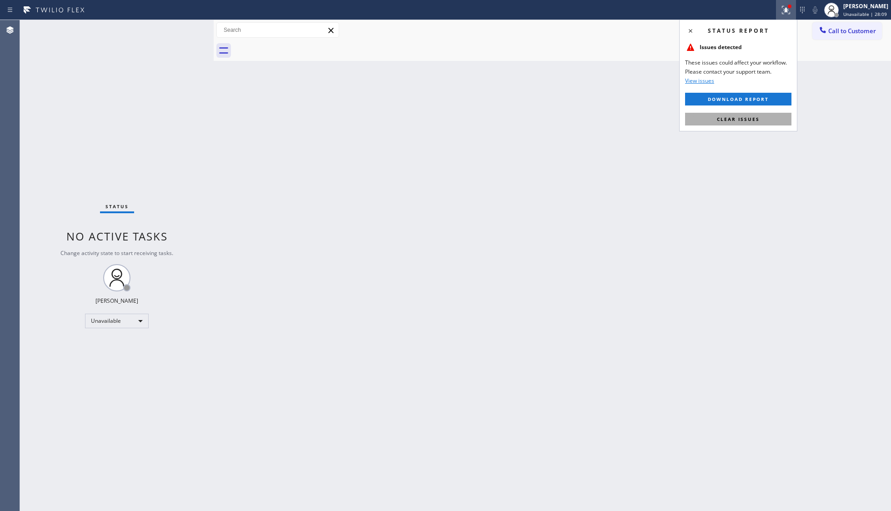
click at [761, 113] on button "Clear issues" at bounding box center [738, 119] width 106 height 13
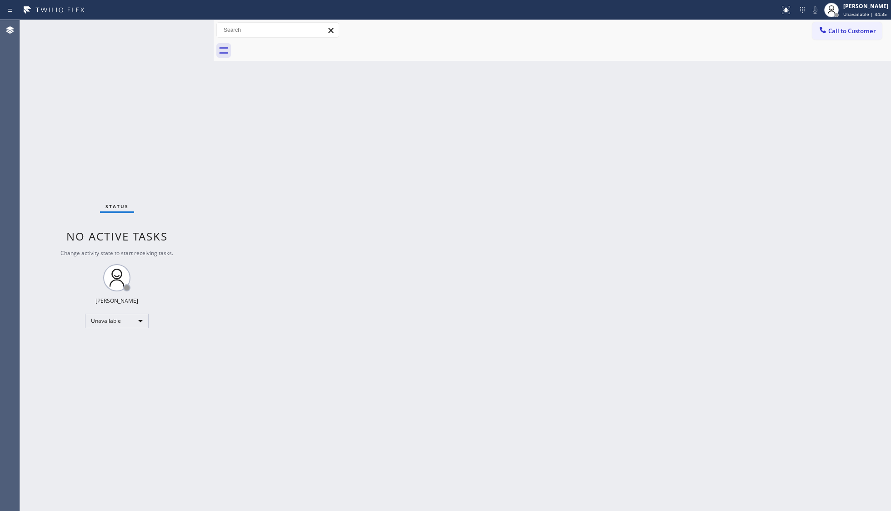
drag, startPoint x: 661, startPoint y: 31, endPoint x: 670, endPoint y: 44, distance: 15.3
click at [661, 32] on div "Call to Customer Outbound call Location Best Wolf Appliance Repair Paradise You…" at bounding box center [553, 30] width 678 height 16
click at [679, 158] on div "Back to Dashboard Change Sender ID Customers Technicians Select a contact Outbo…" at bounding box center [553, 265] width 678 height 491
click at [858, 14] on span "Unavailable | 44:37" at bounding box center [866, 14] width 44 height 6
click at [828, 37] on button "Offline" at bounding box center [845, 36] width 91 height 12
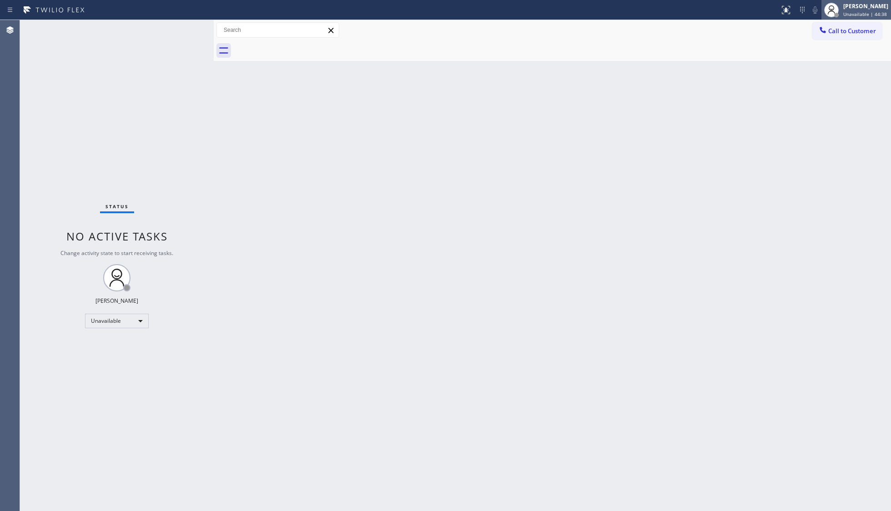
click at [858, 15] on span "Unavailable | 44:38" at bounding box center [866, 14] width 44 height 6
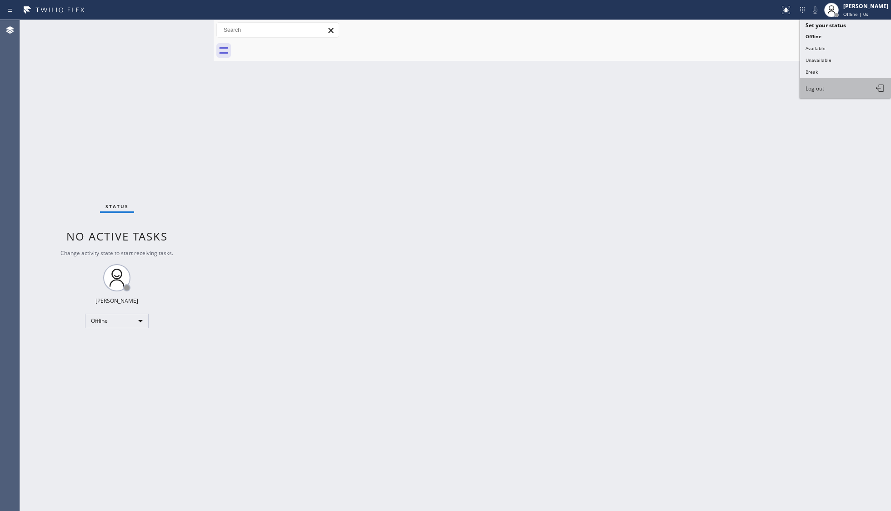
click at [819, 81] on button "Log out" at bounding box center [845, 88] width 91 height 20
